Goal: Task Accomplishment & Management: Complete application form

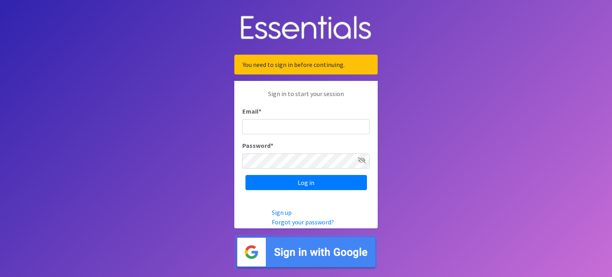
click at [280, 127] on input "Email *" at bounding box center [306, 126] width 128 height 15
drag, startPoint x: 310, startPoint y: 132, endPoint x: 277, endPoint y: 129, distance: 33.6
click at [277, 129] on input "gminter@gmail.com" at bounding box center [306, 126] width 128 height 15
click at [308, 131] on input "gminter@gmail.com" at bounding box center [306, 126] width 128 height 15
type input "[EMAIL_ADDRESS][DOMAIN_NAME]"
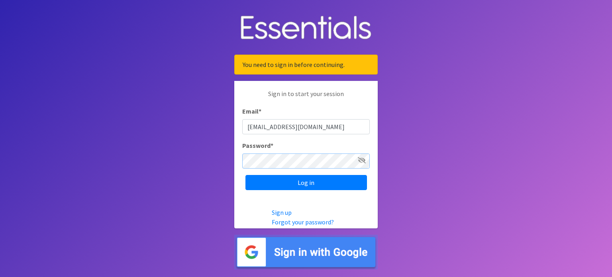
click at [245, 175] on input "Log in" at bounding box center [306, 182] width 122 height 15
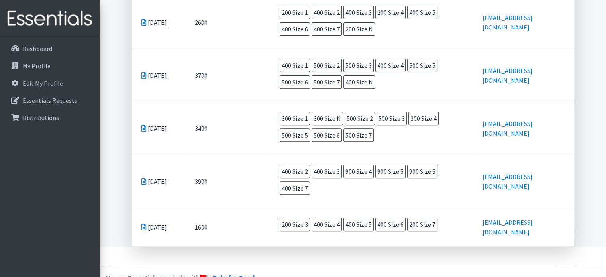
scroll to position [55, 0]
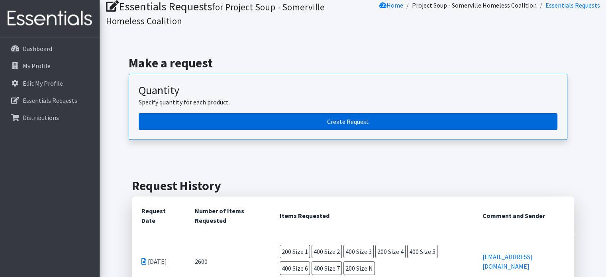
click at [300, 122] on link "Create Request" at bounding box center [348, 121] width 419 height 17
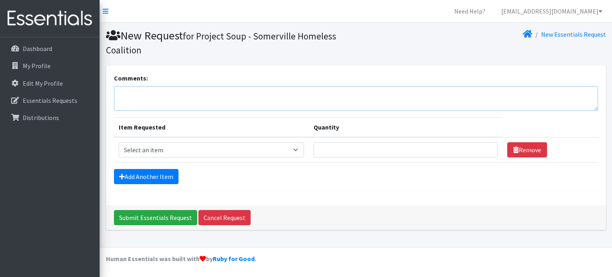
click at [153, 94] on textarea "Comments:" at bounding box center [356, 98] width 484 height 25
click at [203, 153] on select "Select an item Overnights - L/XL (60-125 lbs) Overnights - S/M (38-65 lbs) Pree…" at bounding box center [211, 149] width 185 height 15
select select "14916"
click at [119, 142] on select "Select an item Overnights - L/XL (60-125 lbs) Overnights - S/M (38-65 lbs) Pree…" at bounding box center [211, 149] width 185 height 15
click at [349, 153] on input "Quantity" at bounding box center [406, 149] width 184 height 15
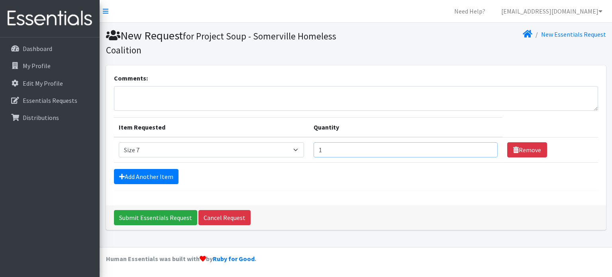
click at [484, 149] on input "1" at bounding box center [406, 149] width 184 height 15
click at [483, 148] on input "2" at bounding box center [406, 149] width 184 height 15
drag, startPoint x: 448, startPoint y: 149, endPoint x: 311, endPoint y: 156, distance: 137.7
click at [311, 156] on tr "Item Requested Select an item Overnights - L/XL (60-125 lbs) Overnights - S/M (…" at bounding box center [356, 150] width 484 height 26
type input "200"
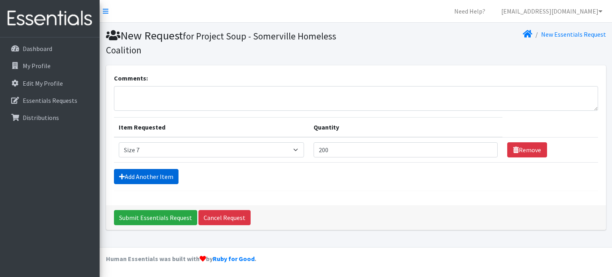
click at [146, 178] on link "Add Another Item" at bounding box center [146, 176] width 65 height 15
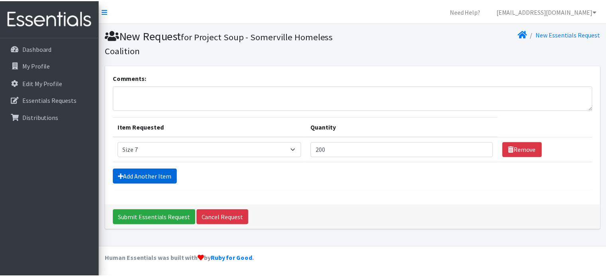
scroll to position [13, 0]
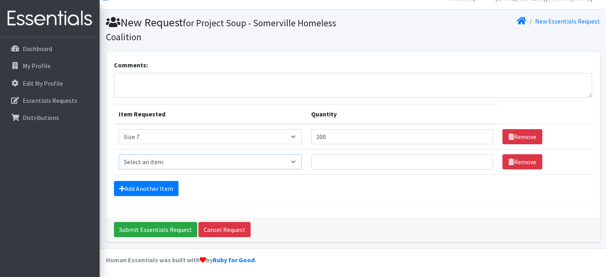
click at [212, 163] on select "Select an item Overnights - L/XL (60-125 lbs) Overnights - S/M (38-65 lbs) Pree…" at bounding box center [210, 161] width 183 height 15
select select "14903"
click at [119, 154] on select "Select an item Overnights - L/XL (60-125 lbs) Overnights - S/M (38-65 lbs) Pree…" at bounding box center [210, 161] width 183 height 15
click at [355, 156] on input "Quantity" at bounding box center [402, 161] width 182 height 15
type input "400"
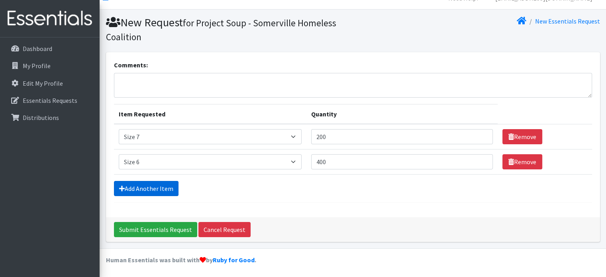
click at [131, 188] on link "Add Another Item" at bounding box center [146, 188] width 65 height 15
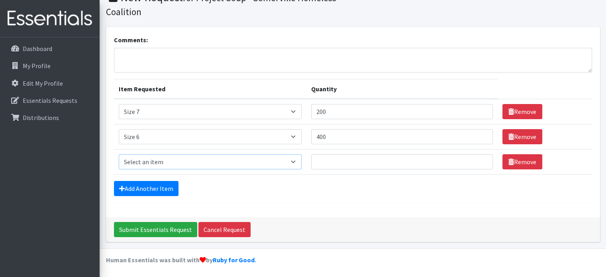
click at [153, 154] on select "Select an item Overnights - L/XL (60-125 lbs) Overnights - S/M (38-65 lbs) Pree…" at bounding box center [210, 161] width 183 height 15
click at [344, 191] on div "Add Another Item" at bounding box center [353, 188] width 478 height 15
click at [162, 229] on input "Submit Essentials Request" at bounding box center [155, 229] width 83 height 15
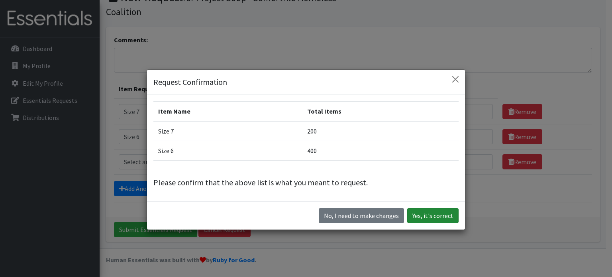
click at [430, 215] on button "Yes, it's correct" at bounding box center [432, 215] width 51 height 15
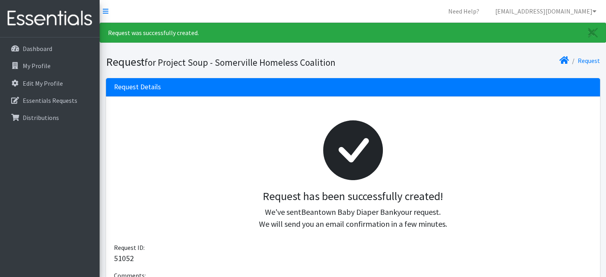
scroll to position [152, 0]
